Goal: Transaction & Acquisition: Purchase product/service

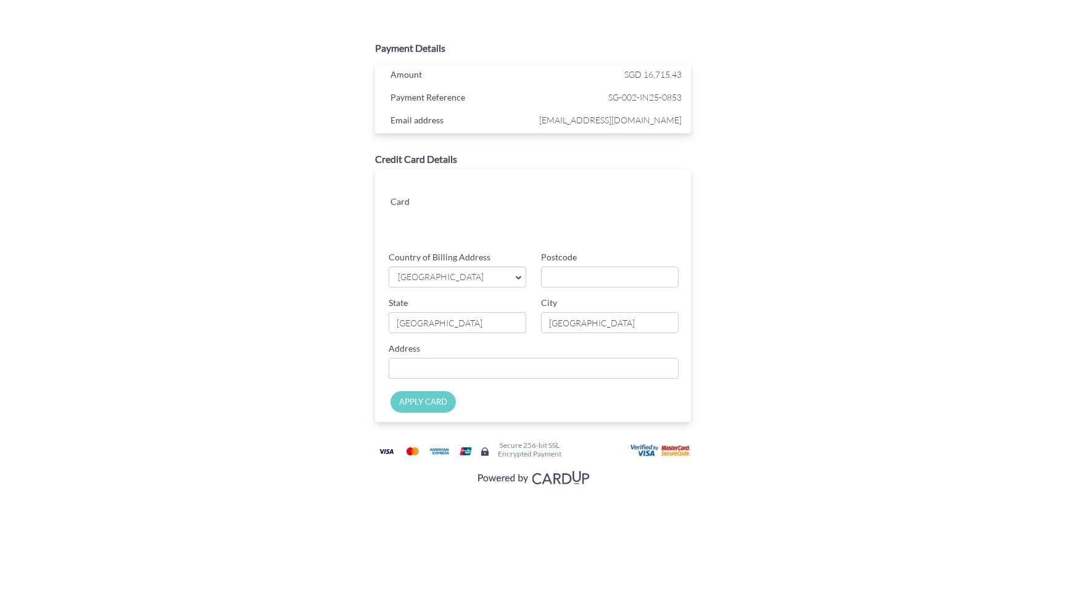
click at [435, 400] on input "APPLY CARD" at bounding box center [422, 402] width 65 height 22
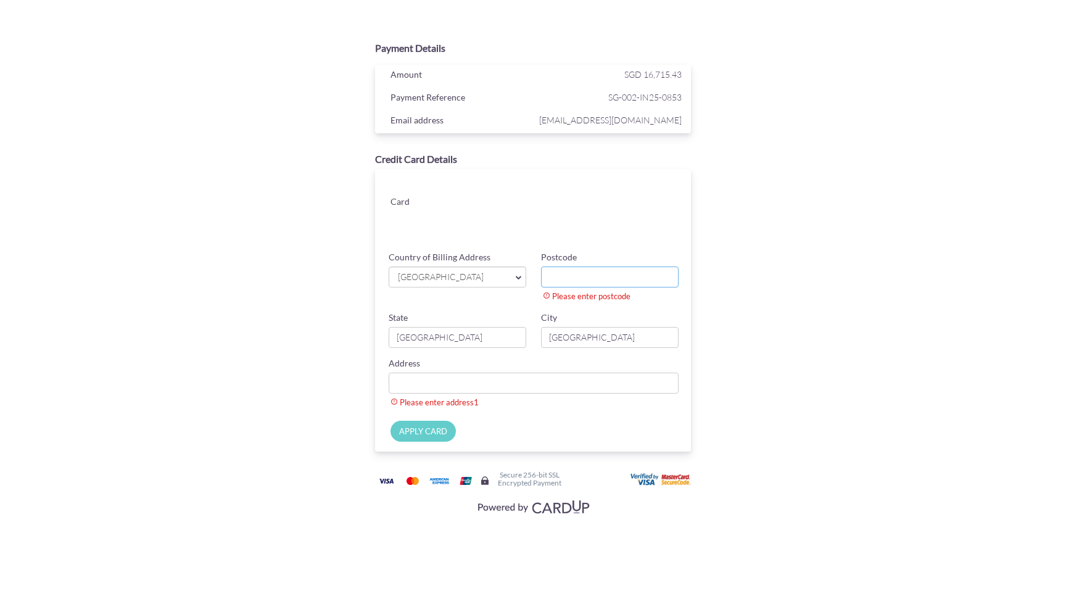
click at [582, 273] on input "Postcode" at bounding box center [610, 276] width 138 height 21
type input "439943"
type input "[STREET_ADDRESS]"
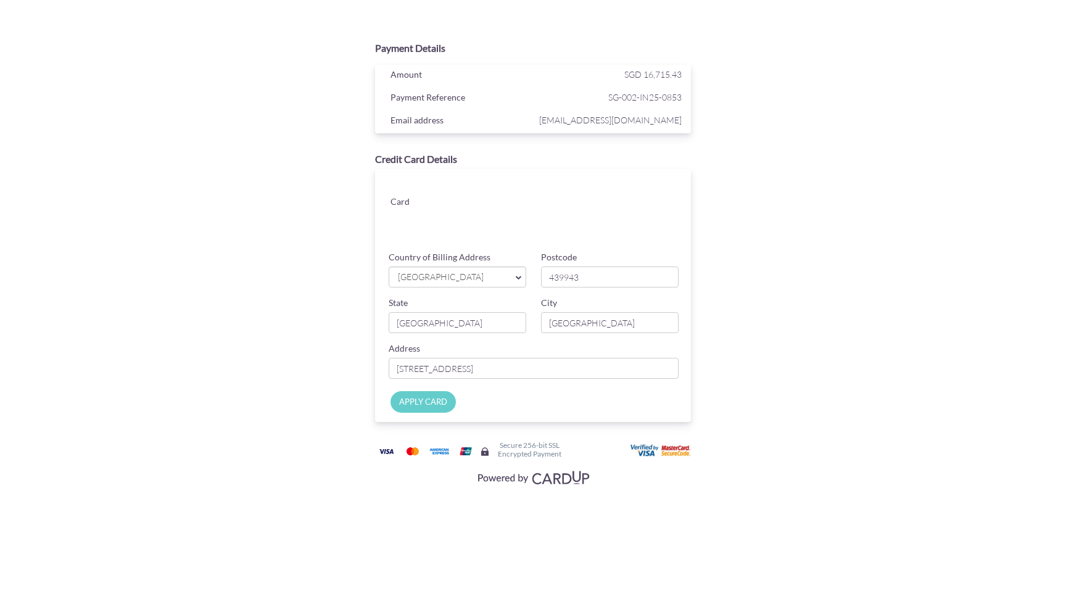
click at [423, 405] on input "APPLY CARD" at bounding box center [422, 402] width 65 height 22
type input "Applying..."
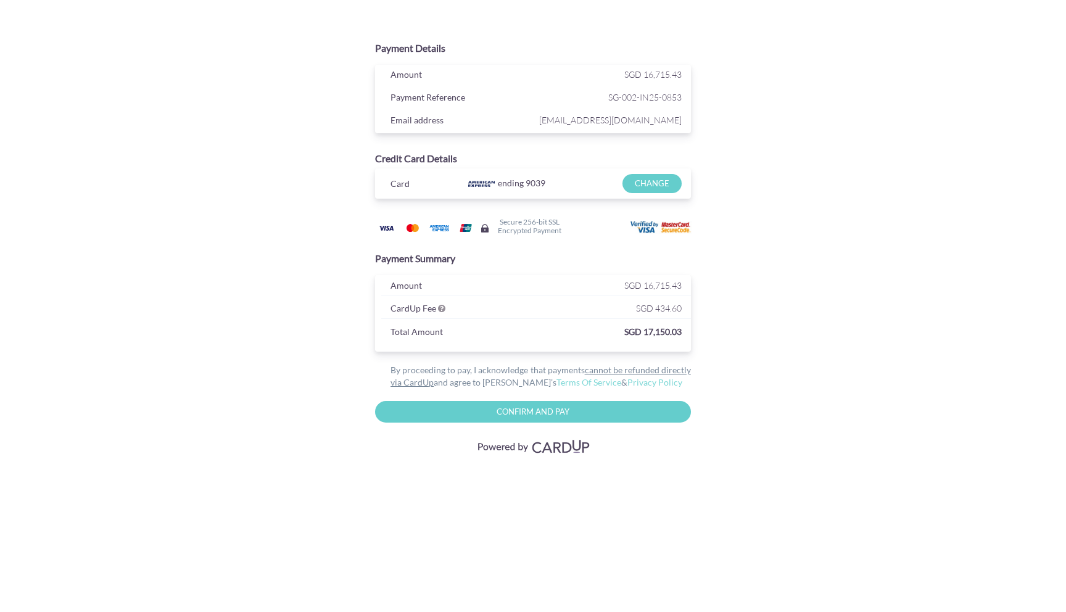
click at [445, 304] on div "CardUp Fee" at bounding box center [458, 309] width 155 height 19
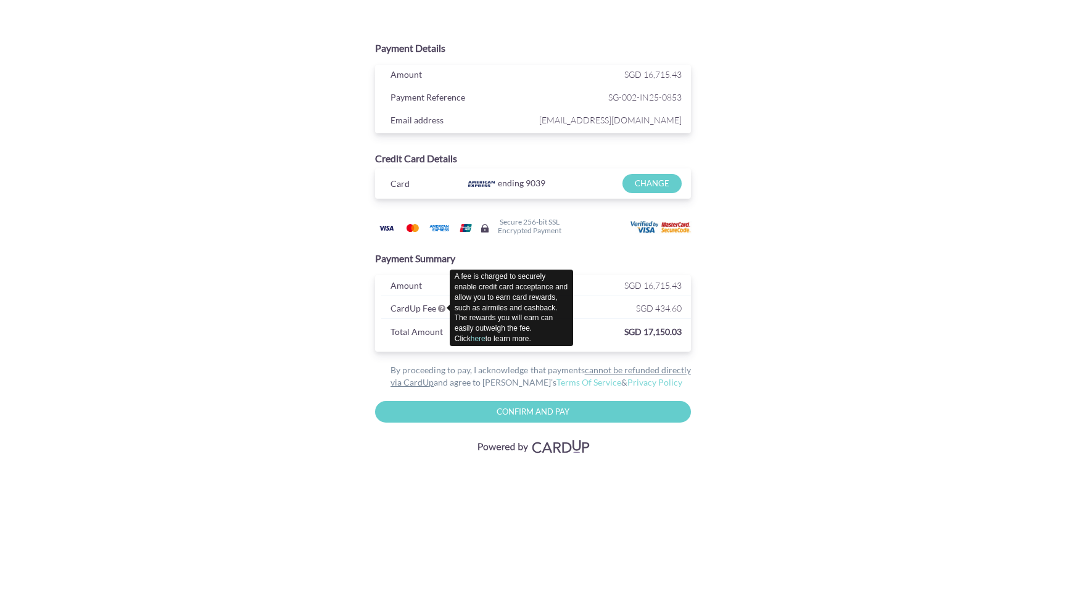
click at [443, 307] on icon at bounding box center [441, 308] width 7 height 9
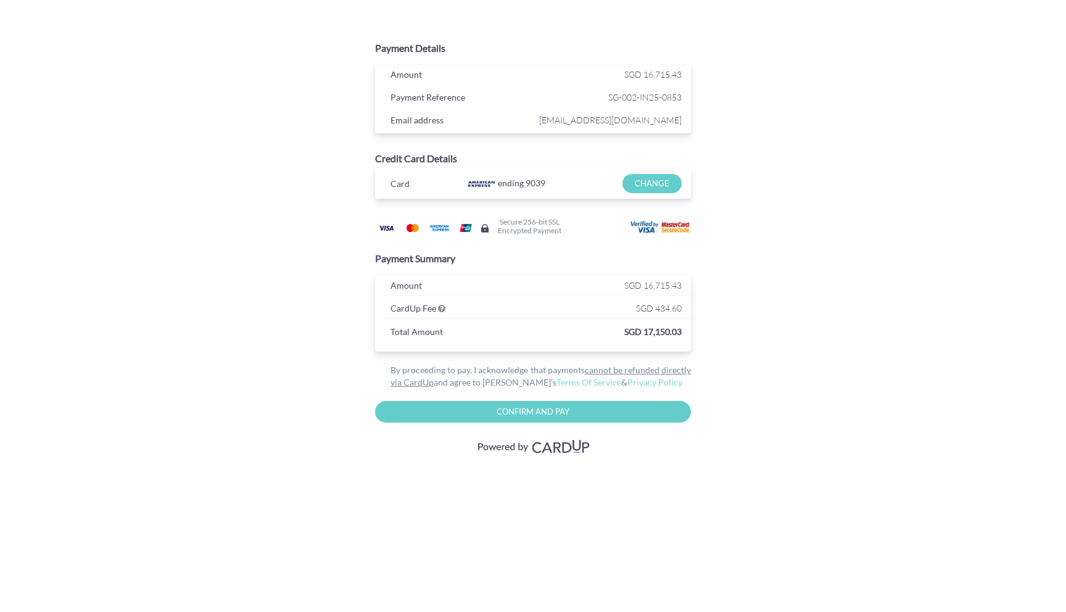
click at [354, 320] on div "Payment Summary Amount SGD 16,715.43 CardUp Fee SGD 434.60 Total Amount SGD 17,…" at bounding box center [532, 301] width 401 height 112
click at [540, 410] on input "Confirm and Pay" at bounding box center [533, 412] width 316 height 22
type input "Please wait..."
